Goal: Task Accomplishment & Management: Manage account settings

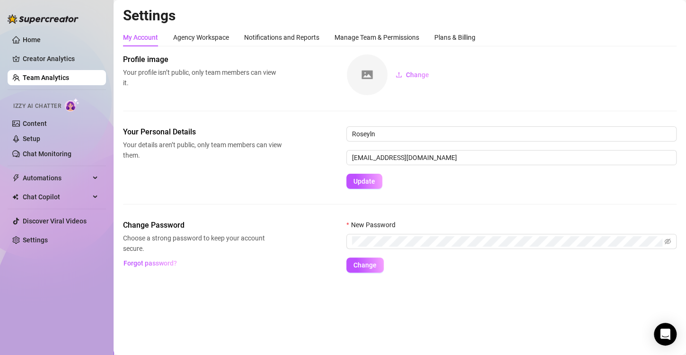
click at [43, 75] on link "Team Analytics" at bounding box center [46, 78] width 46 height 8
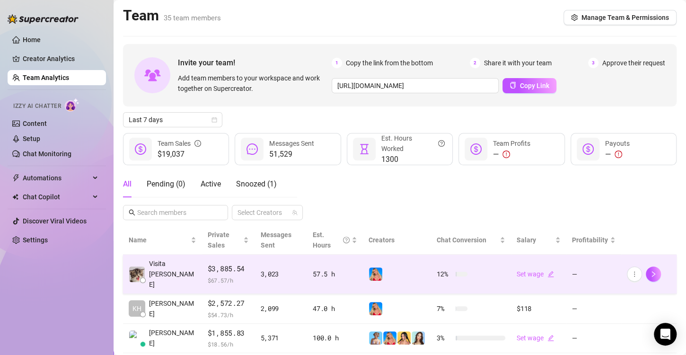
click at [369, 267] on img at bounding box center [375, 273] width 13 height 13
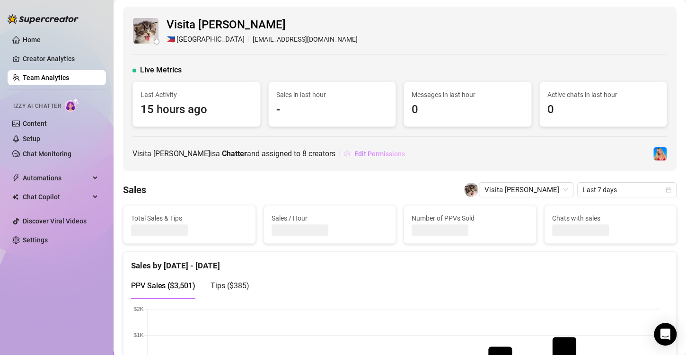
click at [386, 152] on span "Edit Permissions" at bounding box center [379, 154] width 51 height 8
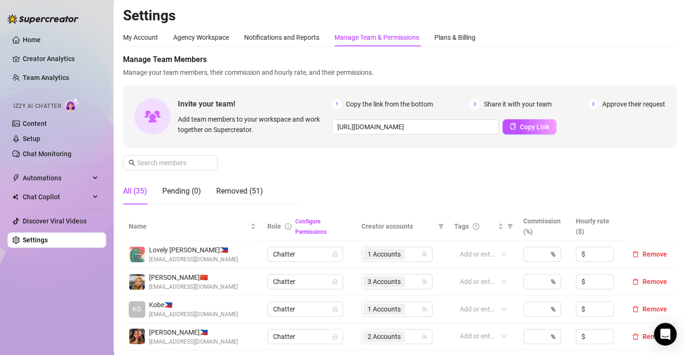
scroll to position [284, 0]
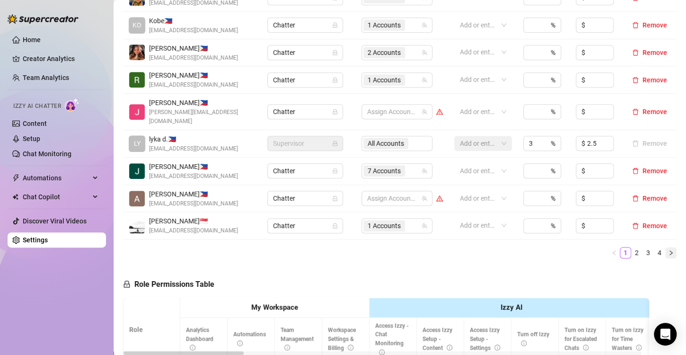
click at [665, 247] on button "button" at bounding box center [670, 252] width 11 height 11
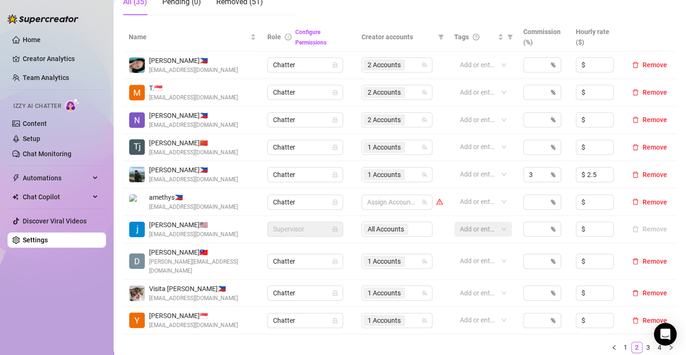
scroll to position [331, 0]
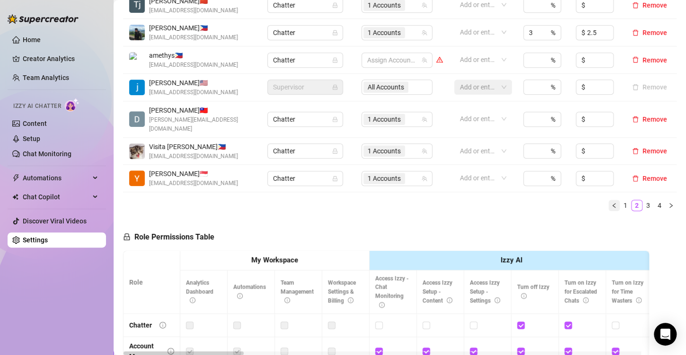
click at [609, 200] on button "button" at bounding box center [614, 205] width 11 height 11
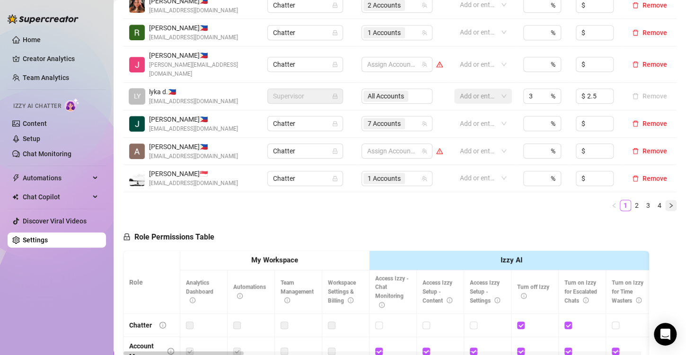
click at [668, 203] on icon "right" at bounding box center [671, 206] width 6 height 6
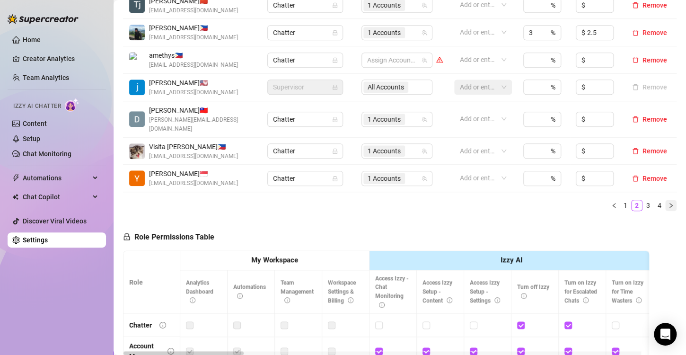
click at [668, 203] on icon "right" at bounding box center [671, 206] width 6 height 6
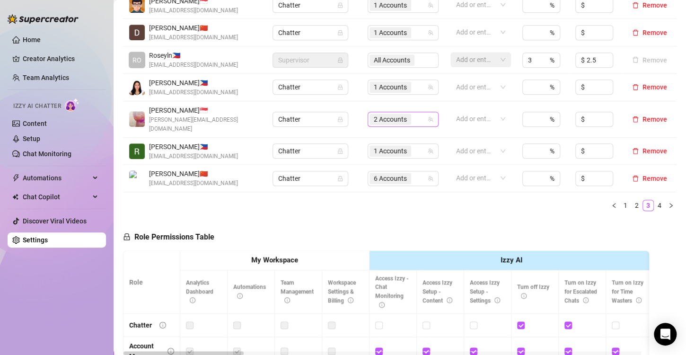
click at [381, 114] on span "2 Accounts" at bounding box center [390, 119] width 33 height 10
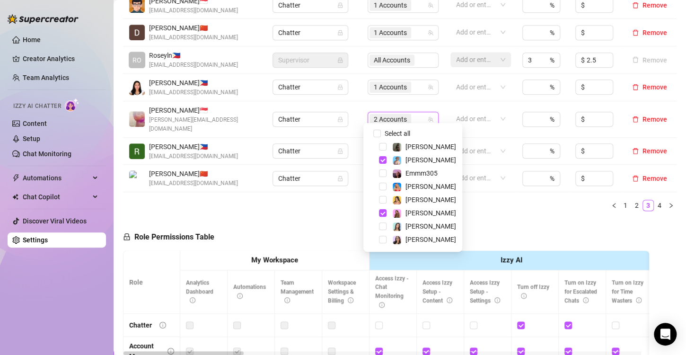
click at [487, 219] on div "Role Permissions Table Role My Workspace Izzy AI OnlyFans Side Menu OnlyFans Ch…" at bounding box center [386, 355] width 526 height 273
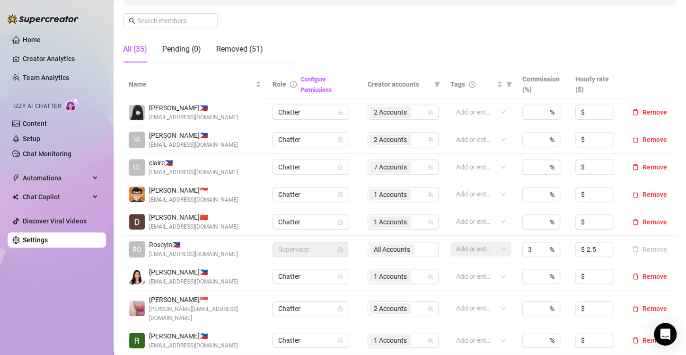
scroll to position [284, 0]
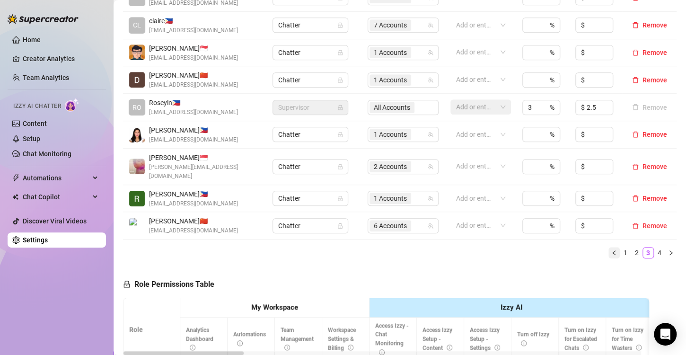
click at [611, 250] on icon "left" at bounding box center [614, 253] width 6 height 6
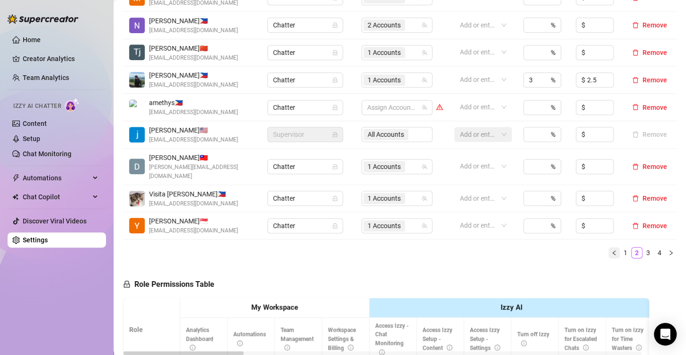
click at [611, 250] on icon "left" at bounding box center [614, 253] width 6 height 6
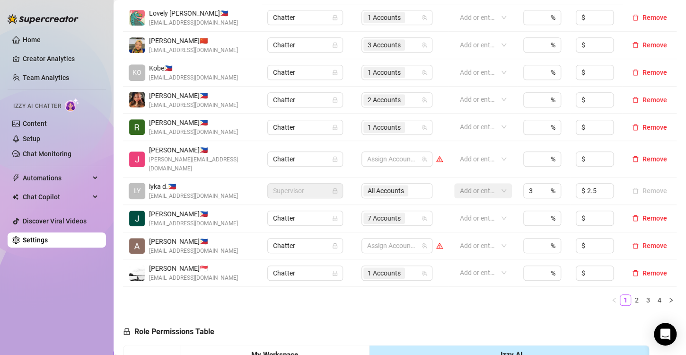
scroll to position [142, 0]
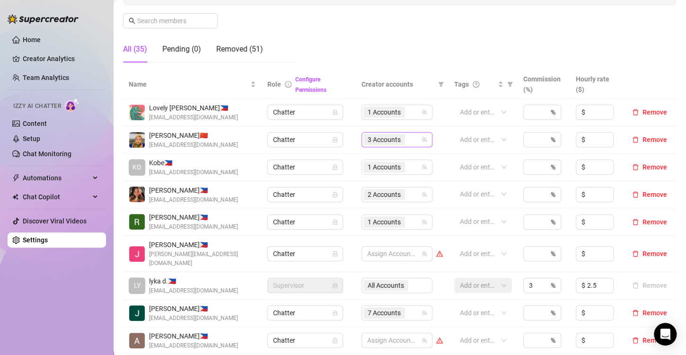
click at [375, 142] on span "3 Accounts" at bounding box center [384, 139] width 33 height 10
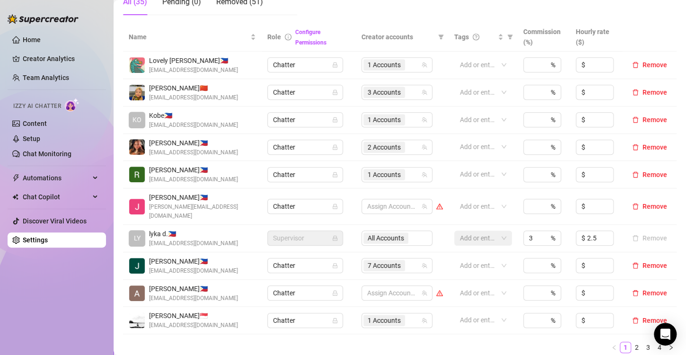
scroll to position [284, 0]
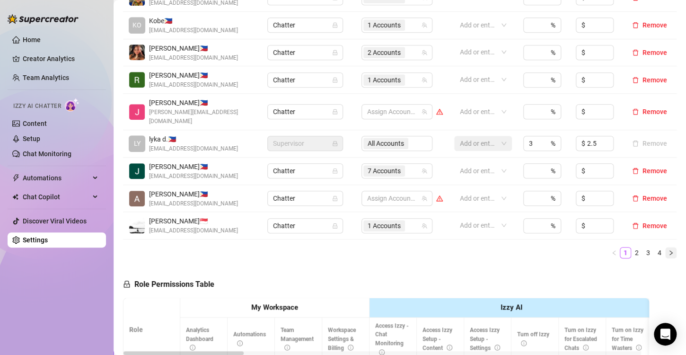
click at [665, 247] on button "button" at bounding box center [670, 252] width 11 height 11
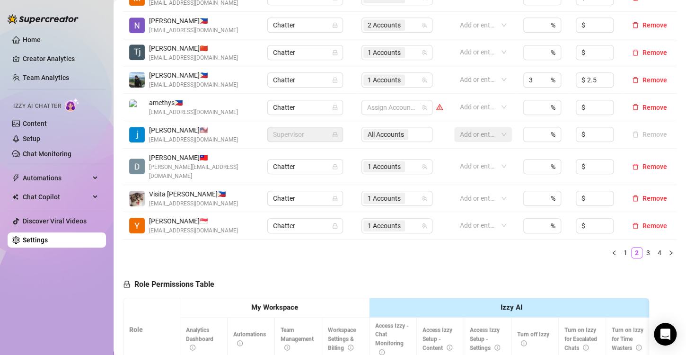
scroll to position [189, 0]
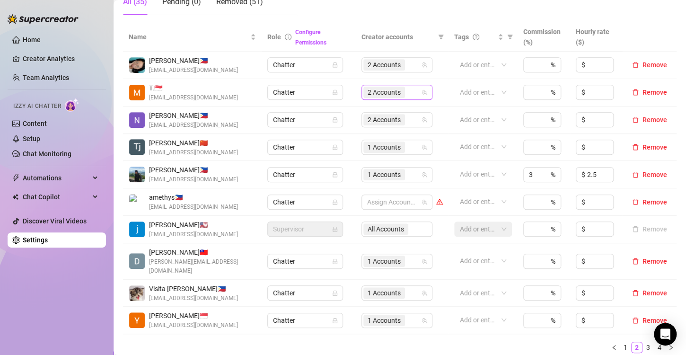
click at [368, 93] on span "2 Accounts" at bounding box center [384, 92] width 33 height 10
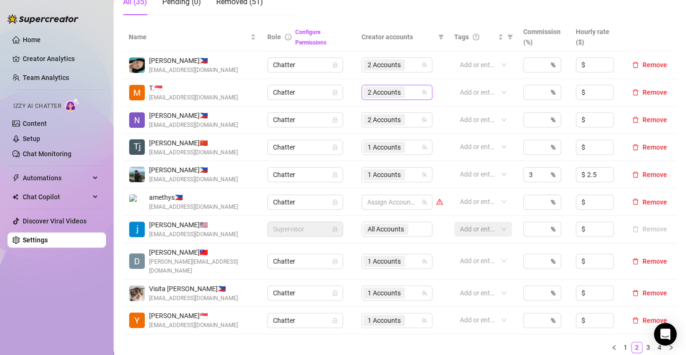
click at [378, 93] on span "2 Accounts" at bounding box center [384, 92] width 33 height 10
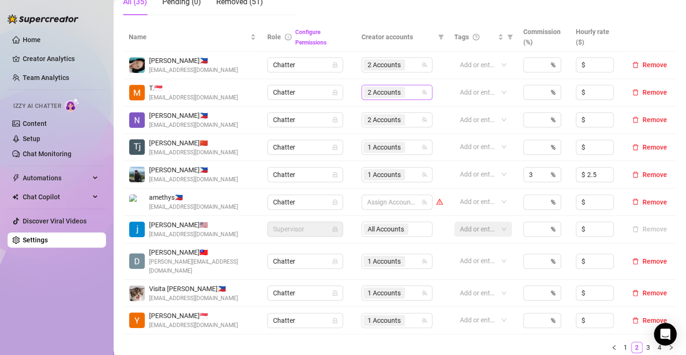
click at [374, 94] on span "2 Accounts" at bounding box center [384, 92] width 33 height 10
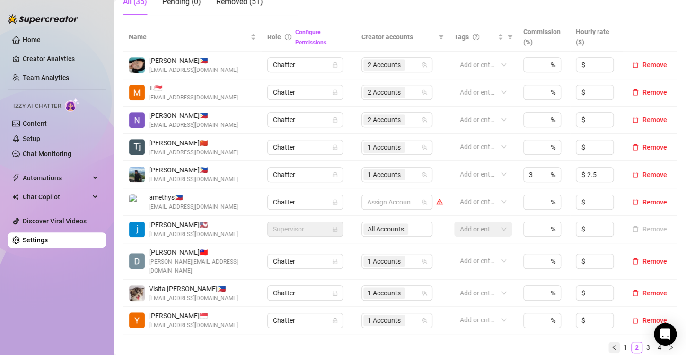
click at [611, 344] on icon "left" at bounding box center [614, 347] width 6 height 6
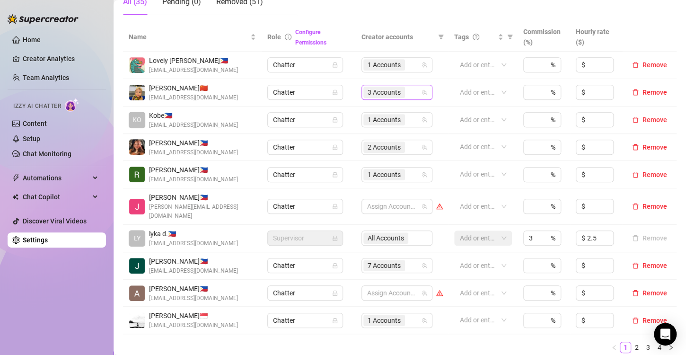
click at [370, 95] on span "3 Accounts" at bounding box center [384, 92] width 33 height 10
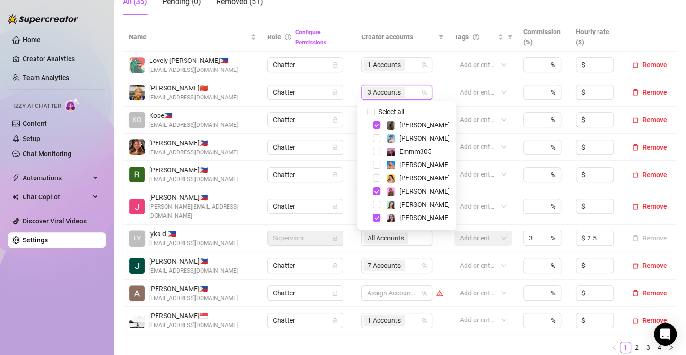
click at [381, 206] on div "[PERSON_NAME]" at bounding box center [407, 204] width 94 height 11
click at [379, 207] on span "Select tree node" at bounding box center [377, 205] width 8 height 8
click at [381, 93] on span "4 Accounts" at bounding box center [384, 92] width 33 height 10
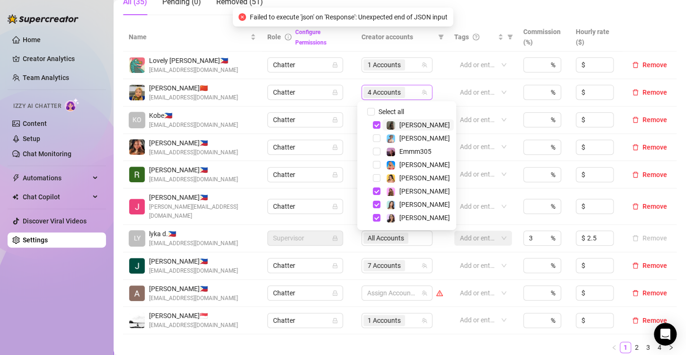
click at [372, 92] on span "4 Accounts" at bounding box center [384, 92] width 33 height 10
click at [340, 342] on ul "1 2 3 4" at bounding box center [400, 347] width 554 height 11
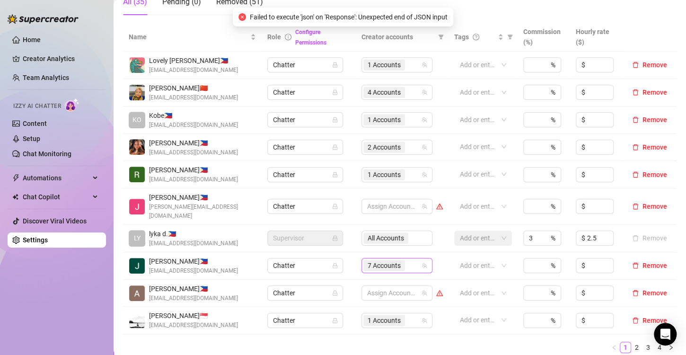
click at [368, 260] on span "7 Accounts" at bounding box center [384, 265] width 33 height 10
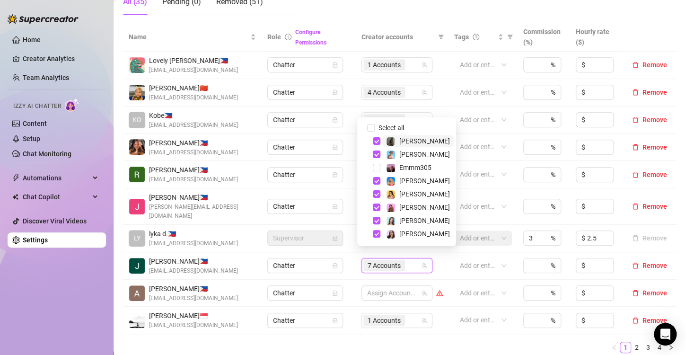
click at [355, 342] on ul "1 2 3 4" at bounding box center [400, 347] width 554 height 11
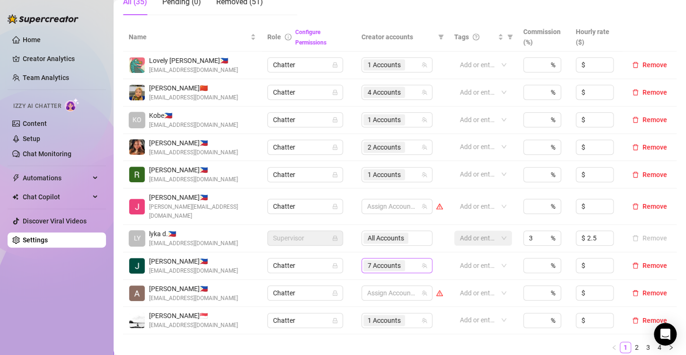
click at [381, 260] on span "7 Accounts" at bounding box center [384, 265] width 33 height 10
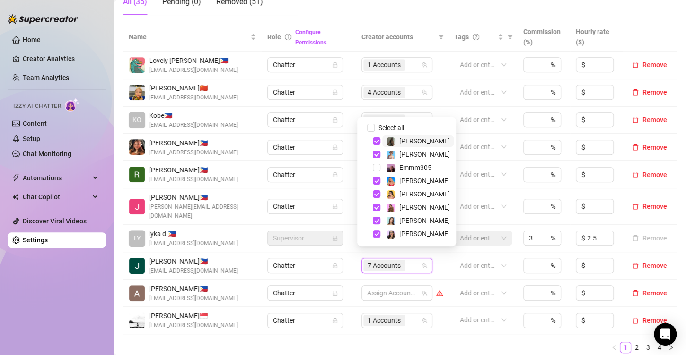
click at [399, 346] on div "Name Role Configure Permissions Creator accounts Tags Commission (%) Hourly rat…" at bounding box center [400, 192] width 554 height 338
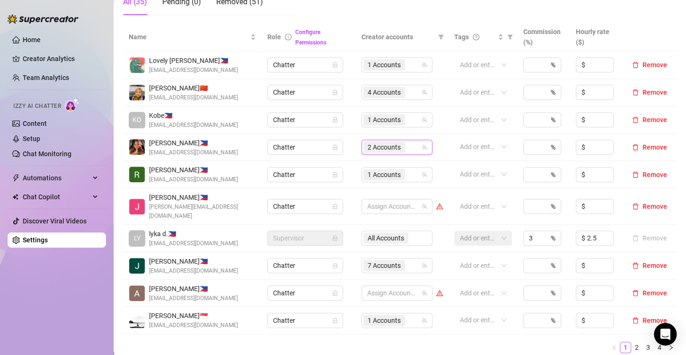
click at [374, 148] on span "2 Accounts" at bounding box center [384, 147] width 33 height 10
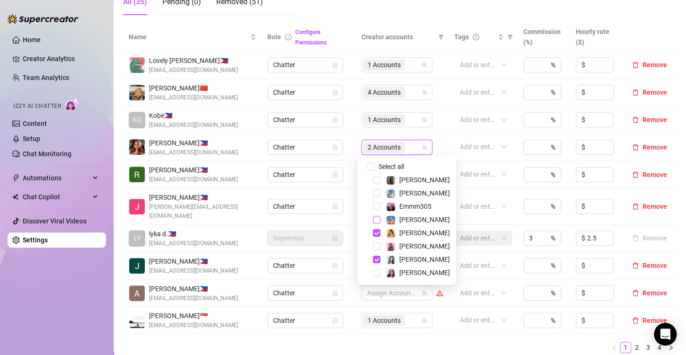
click at [378, 219] on span "Select tree node" at bounding box center [377, 220] width 8 height 8
click at [375, 233] on span "Select tree node" at bounding box center [377, 233] width 8 height 8
click at [373, 342] on ul "1 2 3 4" at bounding box center [400, 347] width 554 height 11
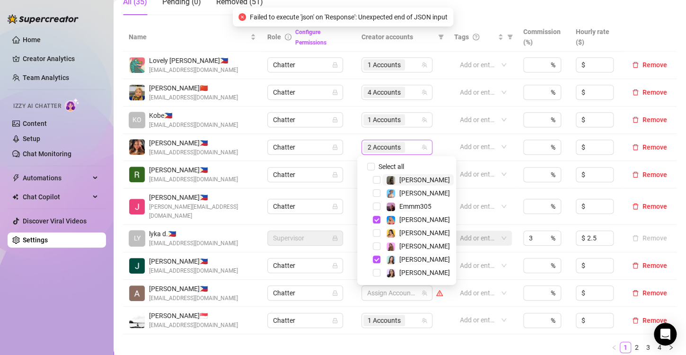
click at [401, 148] on div "2 Accounts" at bounding box center [385, 147] width 44 height 13
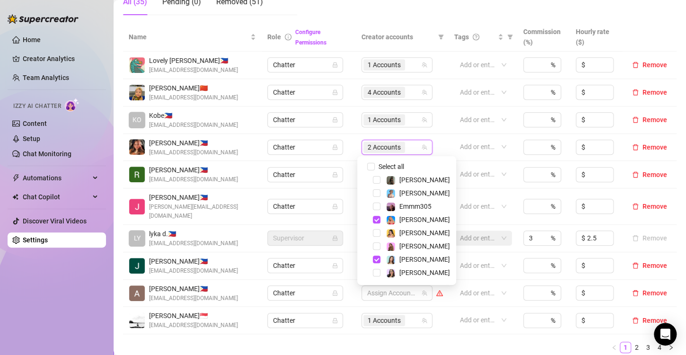
click at [373, 342] on ul "1 2 3 4" at bounding box center [400, 347] width 554 height 11
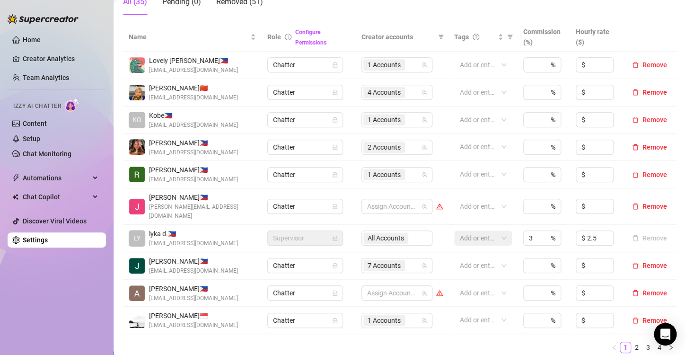
click at [382, 99] on td "4 Accounts" at bounding box center [402, 92] width 93 height 27
click at [380, 93] on span "4 Accounts" at bounding box center [384, 92] width 33 height 10
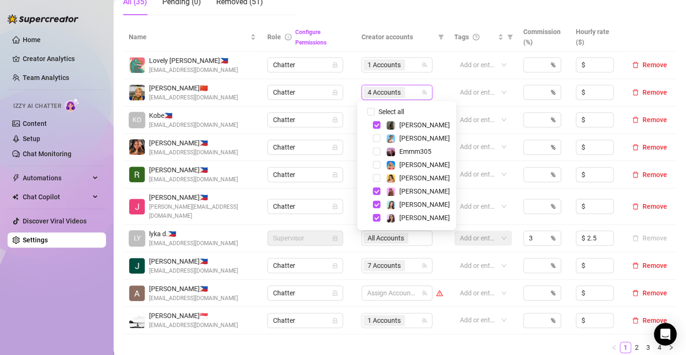
click at [432, 342] on ul "1 2 3 4" at bounding box center [400, 347] width 554 height 11
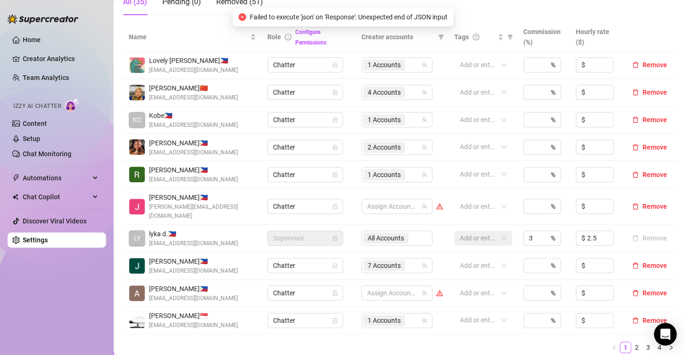
click at [432, 342] on ul "1 2 3 4" at bounding box center [400, 347] width 554 height 11
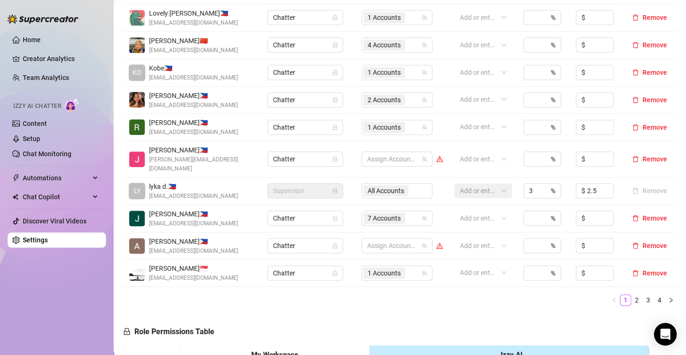
scroll to position [189, 0]
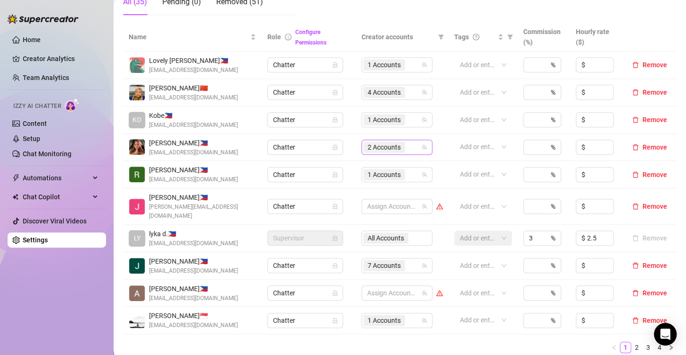
click at [375, 148] on span "2 Accounts" at bounding box center [384, 147] width 33 height 10
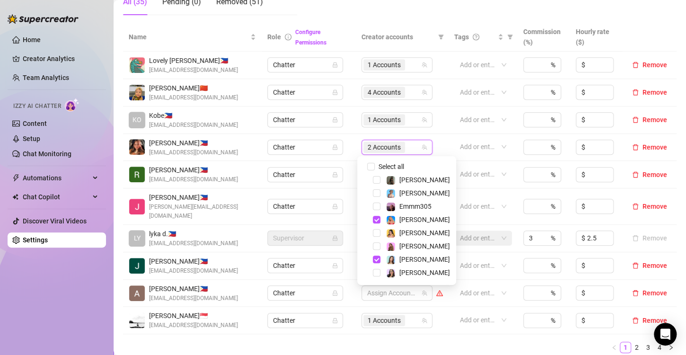
click at [475, 345] on div "Name Role Configure Permissions Creator accounts Tags Commission (%) Hourly rat…" at bounding box center [400, 192] width 554 height 338
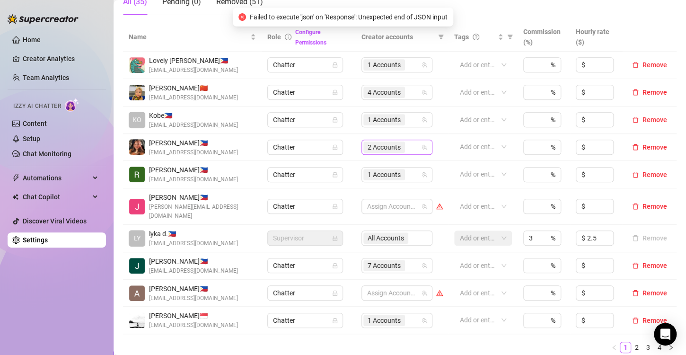
click at [378, 148] on span "2 Accounts" at bounding box center [384, 147] width 33 height 10
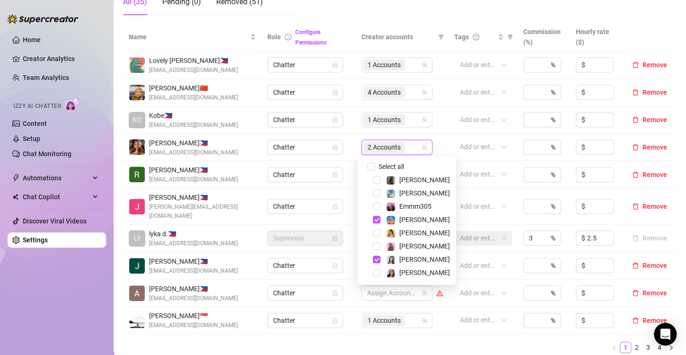
click at [441, 349] on div "Name Role Configure Permissions Creator accounts Tags Commission (%) Hourly rat…" at bounding box center [400, 192] width 554 height 338
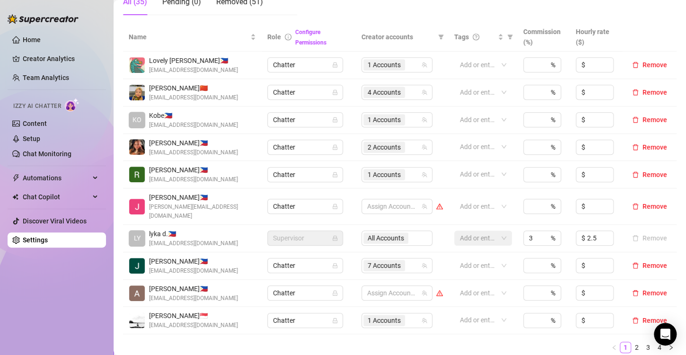
scroll to position [284, 0]
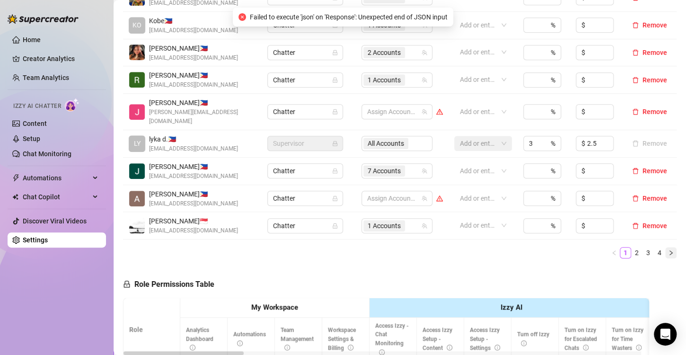
click at [667, 247] on button "button" at bounding box center [670, 252] width 11 height 11
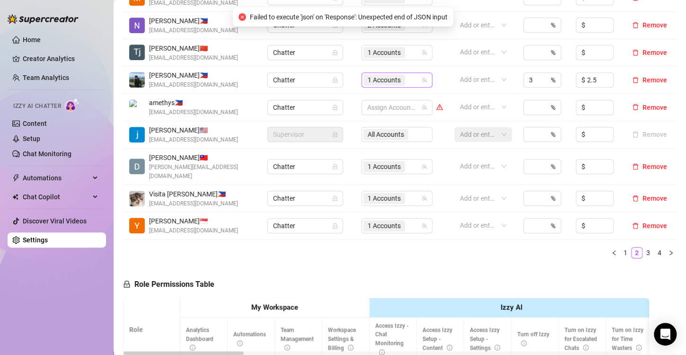
click at [381, 81] on span "1 Accounts" at bounding box center [384, 80] width 33 height 10
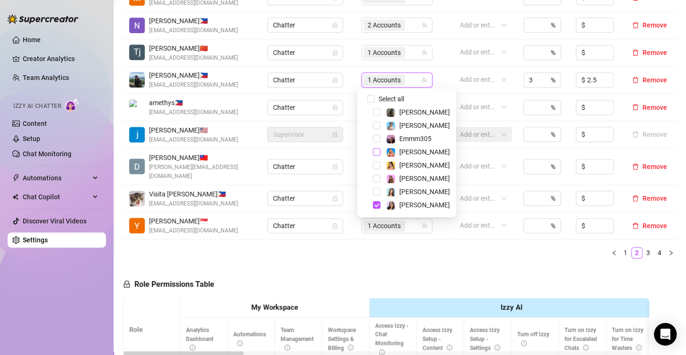
click at [373, 151] on span "Select tree node" at bounding box center [377, 152] width 8 height 8
click at [376, 247] on ul "1 2 3 4" at bounding box center [400, 252] width 554 height 11
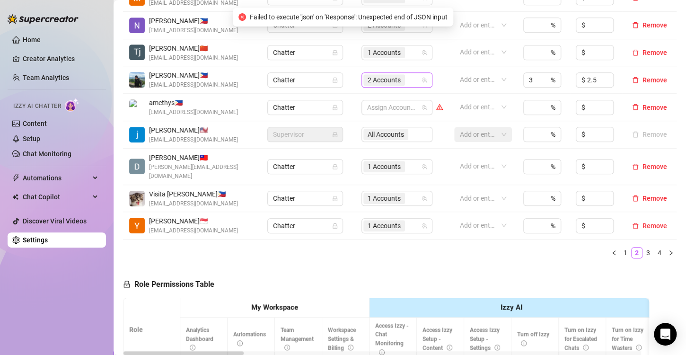
click at [370, 79] on span "2 Accounts" at bounding box center [384, 80] width 33 height 10
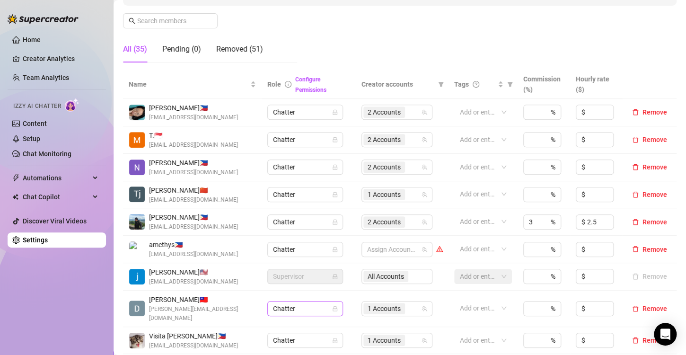
scroll to position [237, 0]
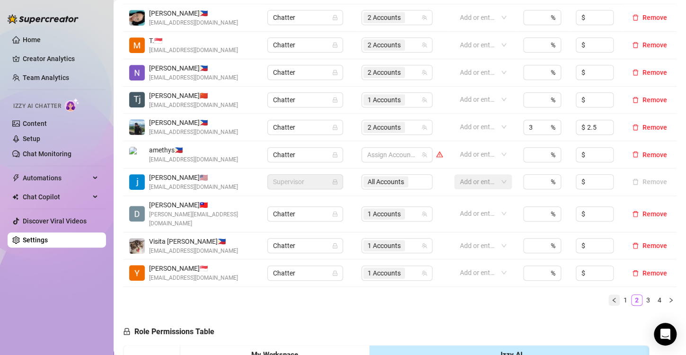
click at [611, 297] on icon "left" at bounding box center [614, 300] width 6 height 6
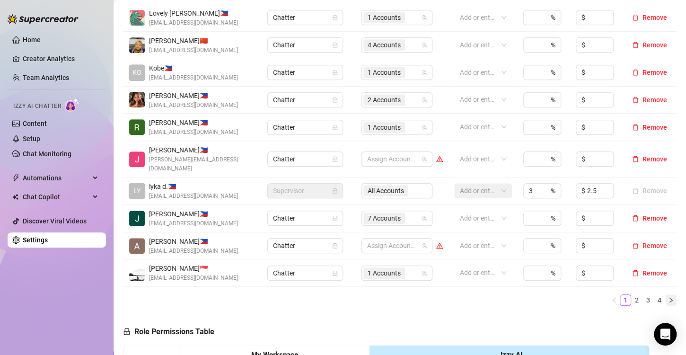
click at [668, 297] on icon "right" at bounding box center [671, 300] width 6 height 6
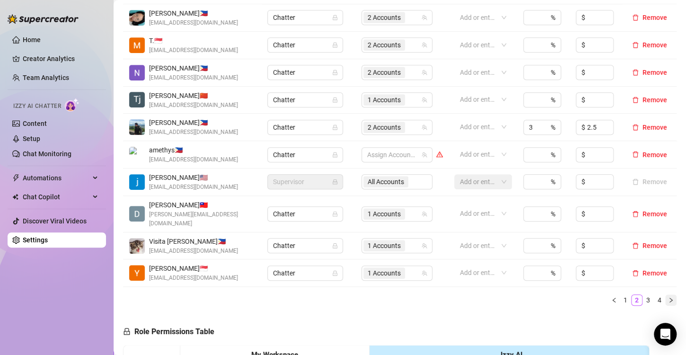
click at [670, 298] on icon "right" at bounding box center [671, 300] width 3 height 5
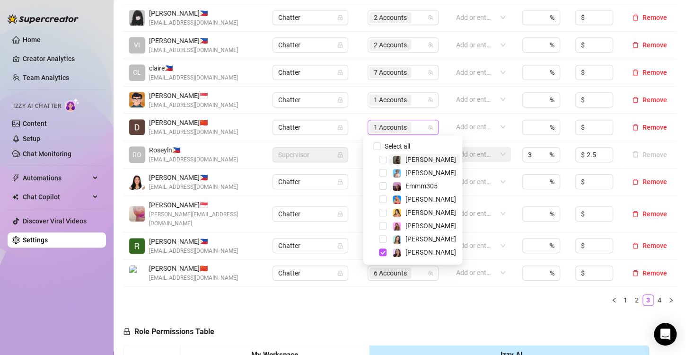
click at [380, 126] on span "1 Accounts" at bounding box center [390, 127] width 33 height 10
click at [382, 240] on span "Select tree node" at bounding box center [383, 239] width 8 height 8
click at [411, 302] on div "Name Role Configure Permissions Creator accounts Tags Commission (%) Hourly rat…" at bounding box center [400, 144] width 554 height 338
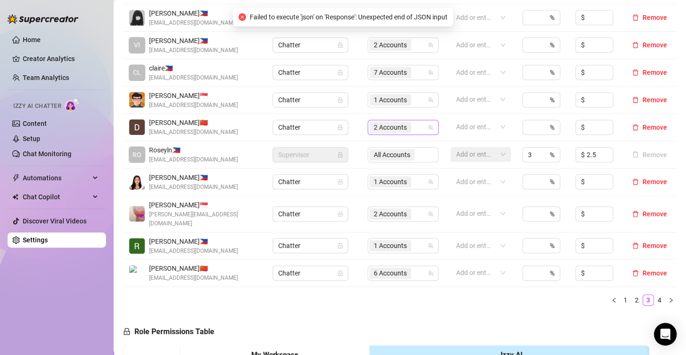
click at [395, 127] on span "2 Accounts" at bounding box center [390, 127] width 33 height 10
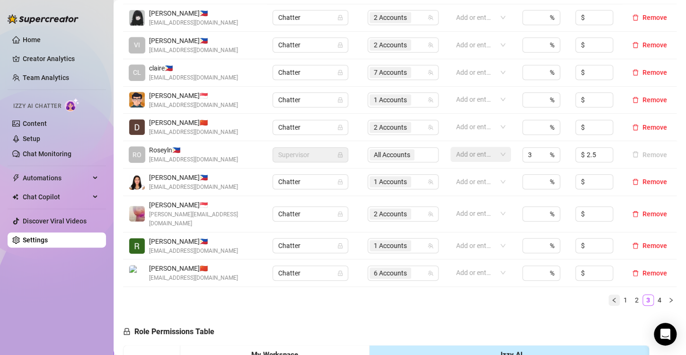
click at [611, 297] on icon "left" at bounding box center [614, 300] width 6 height 6
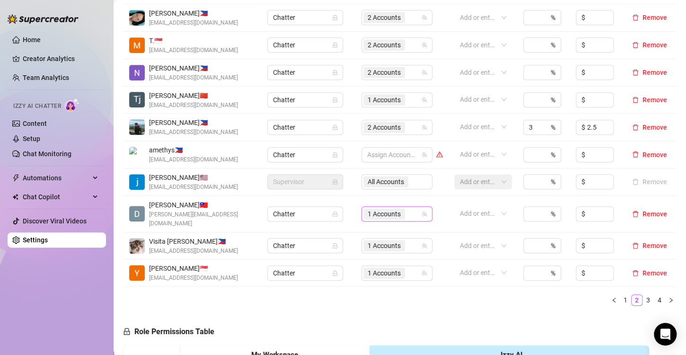
click at [397, 208] on span "1 Accounts" at bounding box center [384, 213] width 42 height 11
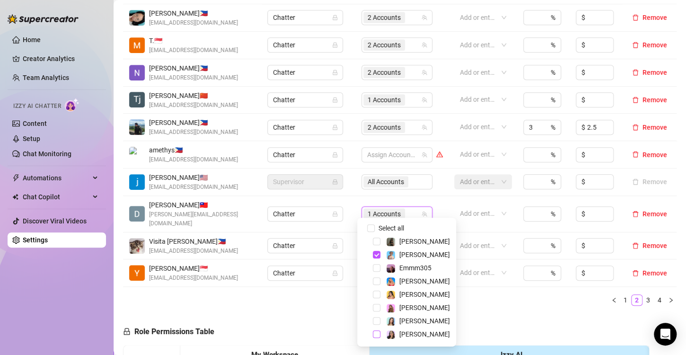
click at [377, 333] on span "Select tree node" at bounding box center [377, 334] width 8 height 8
click at [513, 298] on div "Name Role Configure Permissions Creator accounts Tags Commission (%) Hourly rat…" at bounding box center [400, 144] width 554 height 338
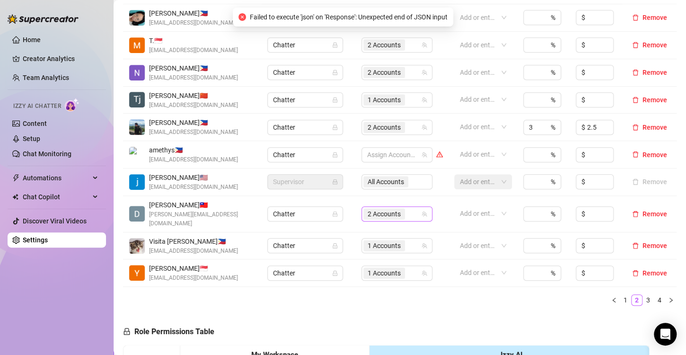
click at [385, 209] on span "2 Accounts" at bounding box center [384, 214] width 33 height 10
